Goal: Navigation & Orientation: Find specific page/section

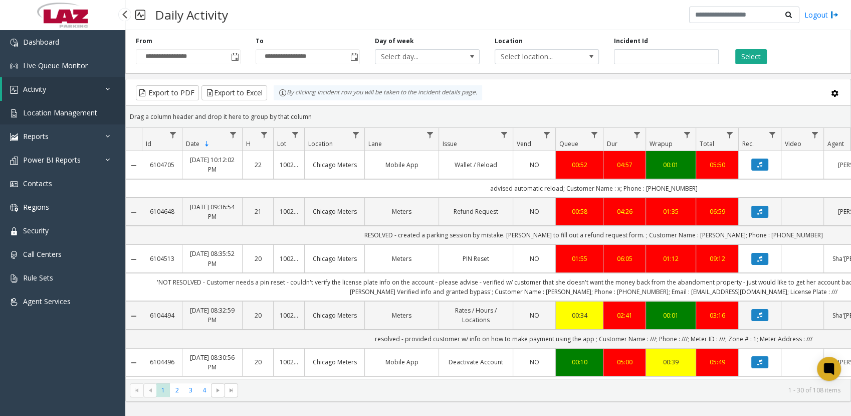
click at [43, 113] on span "Location Management" at bounding box center [60, 113] width 74 height 10
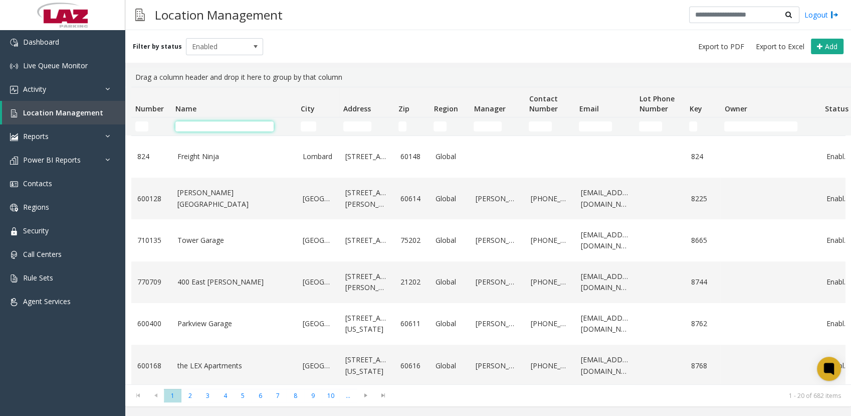
click at [205, 121] on input "Name Filter" at bounding box center [225, 126] width 98 height 10
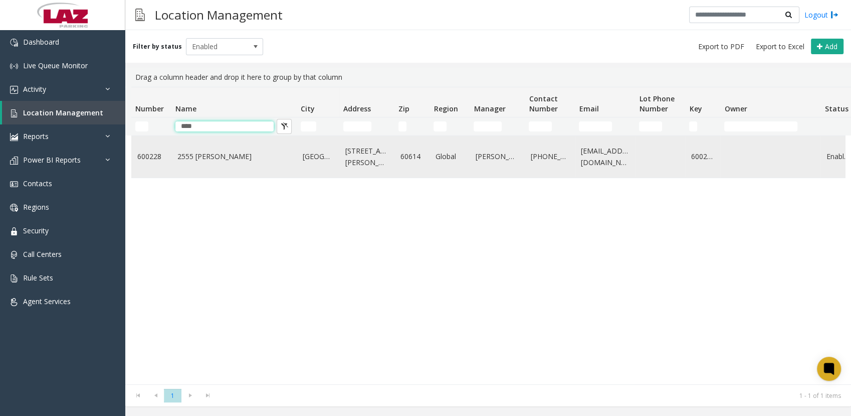
type input "****"
click at [200, 154] on link "2555 [PERSON_NAME]" at bounding box center [234, 156] width 113 height 11
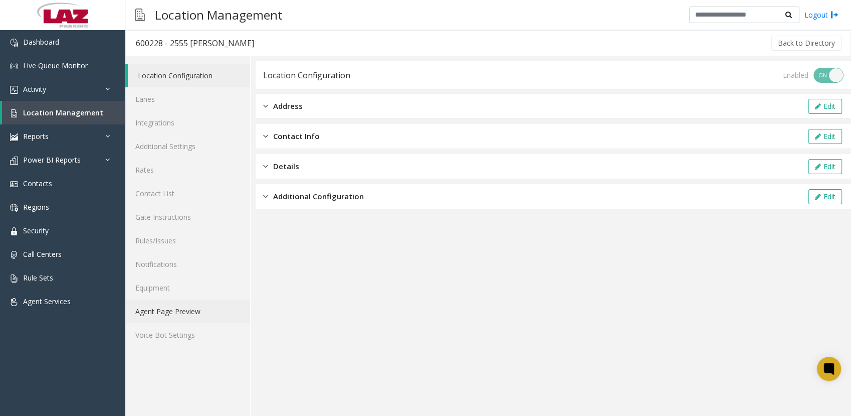
click at [179, 312] on link "Agent Page Preview" at bounding box center [187, 311] width 125 height 24
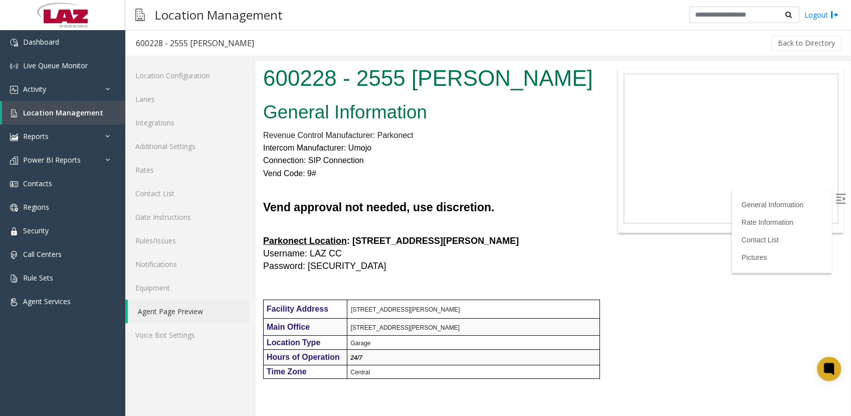
click at [474, 290] on h5 at bounding box center [429, 286] width 332 height 25
click at [497, 297] on h5 at bounding box center [429, 286] width 332 height 25
